Goal: Information Seeking & Learning: Learn about a topic

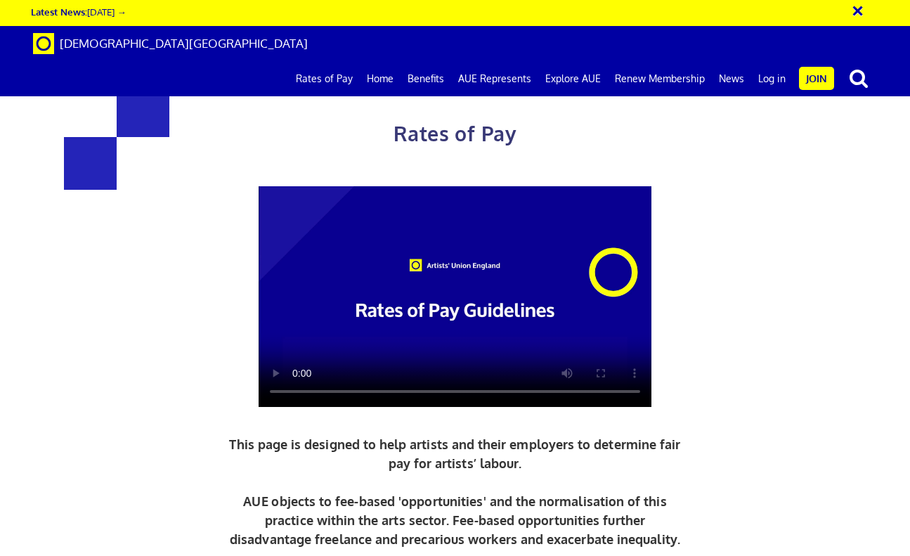
scroll to position [1336, 0]
drag, startPoint x: 342, startPoint y: 385, endPoint x: 272, endPoint y: 330, distance: 88.6
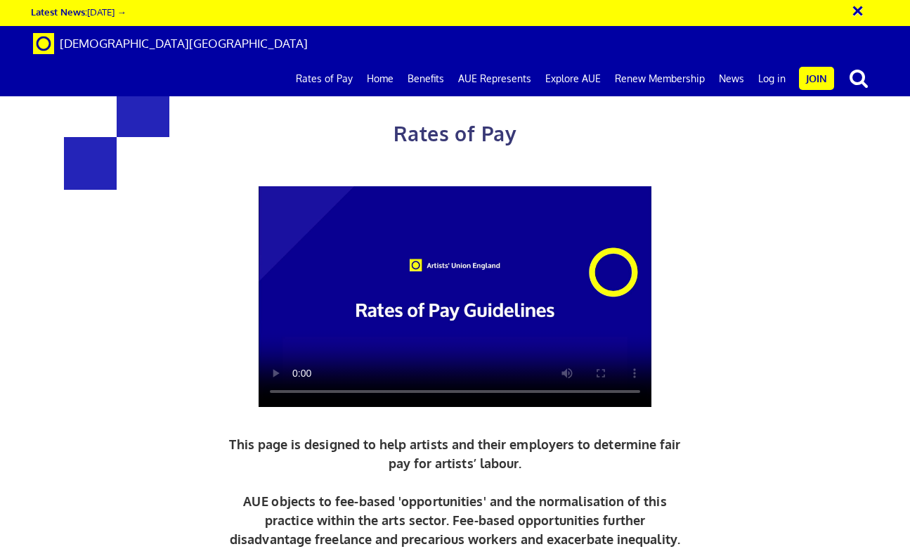
scroll to position [1572, 0]
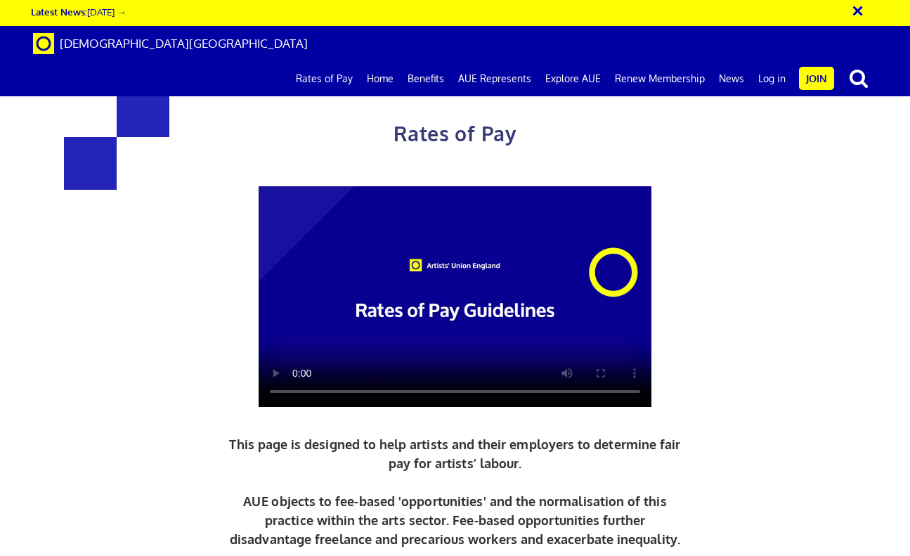
drag, startPoint x: 370, startPoint y: 297, endPoint x: 387, endPoint y: 344, distance: 50.7
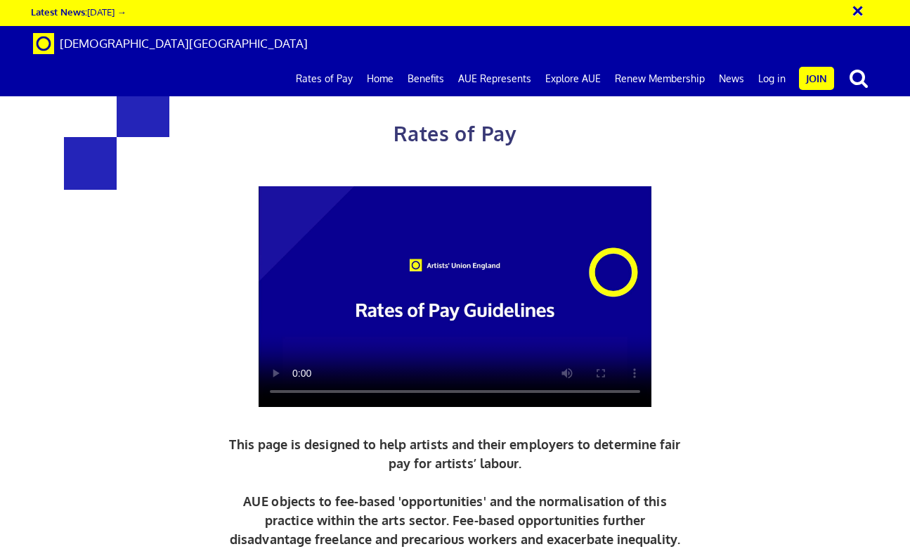
drag, startPoint x: 504, startPoint y: 346, endPoint x: 456, endPoint y: 275, distance: 86.0
